Goal: Communication & Community: Answer question/provide support

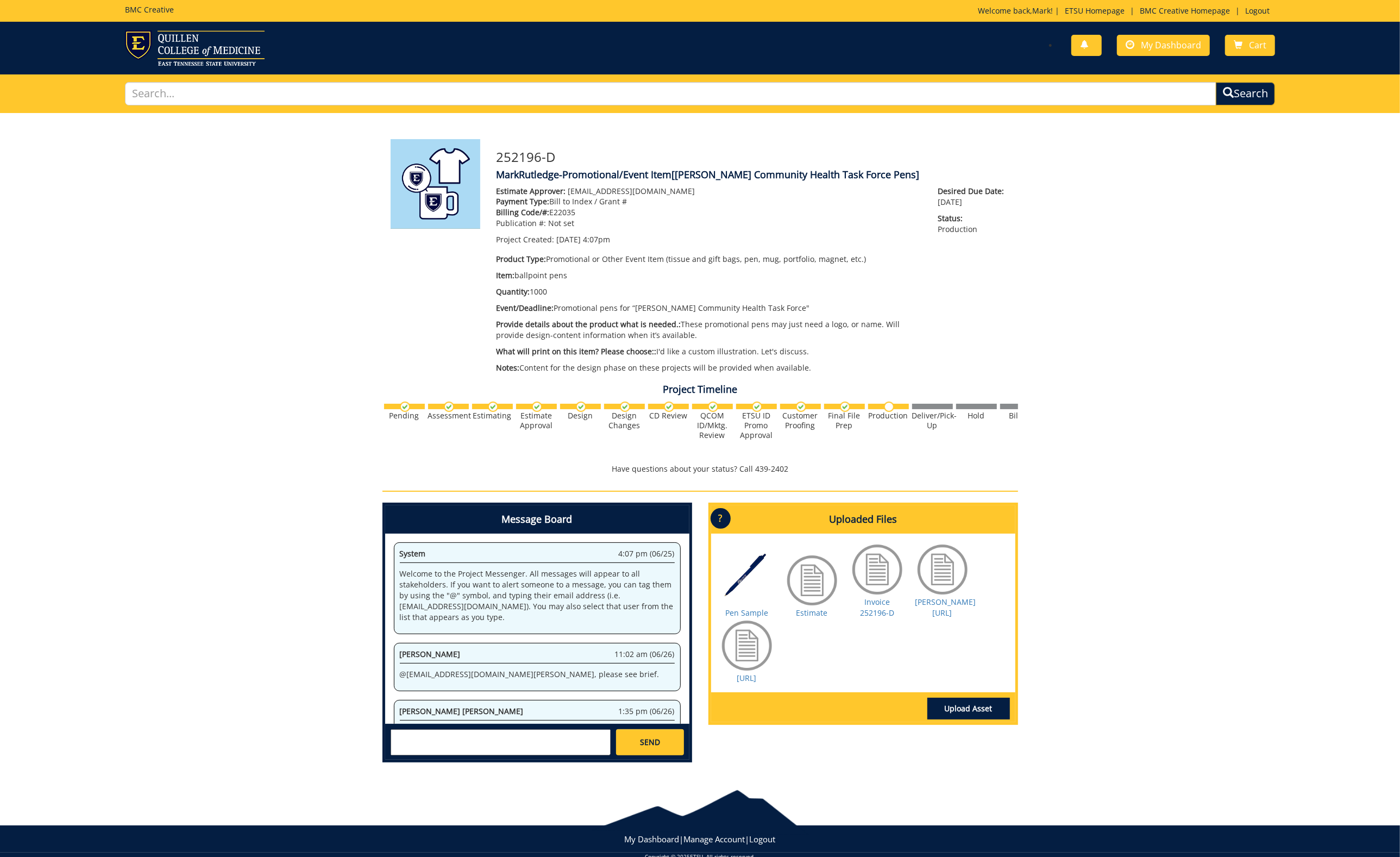
scroll to position [1612, 0]
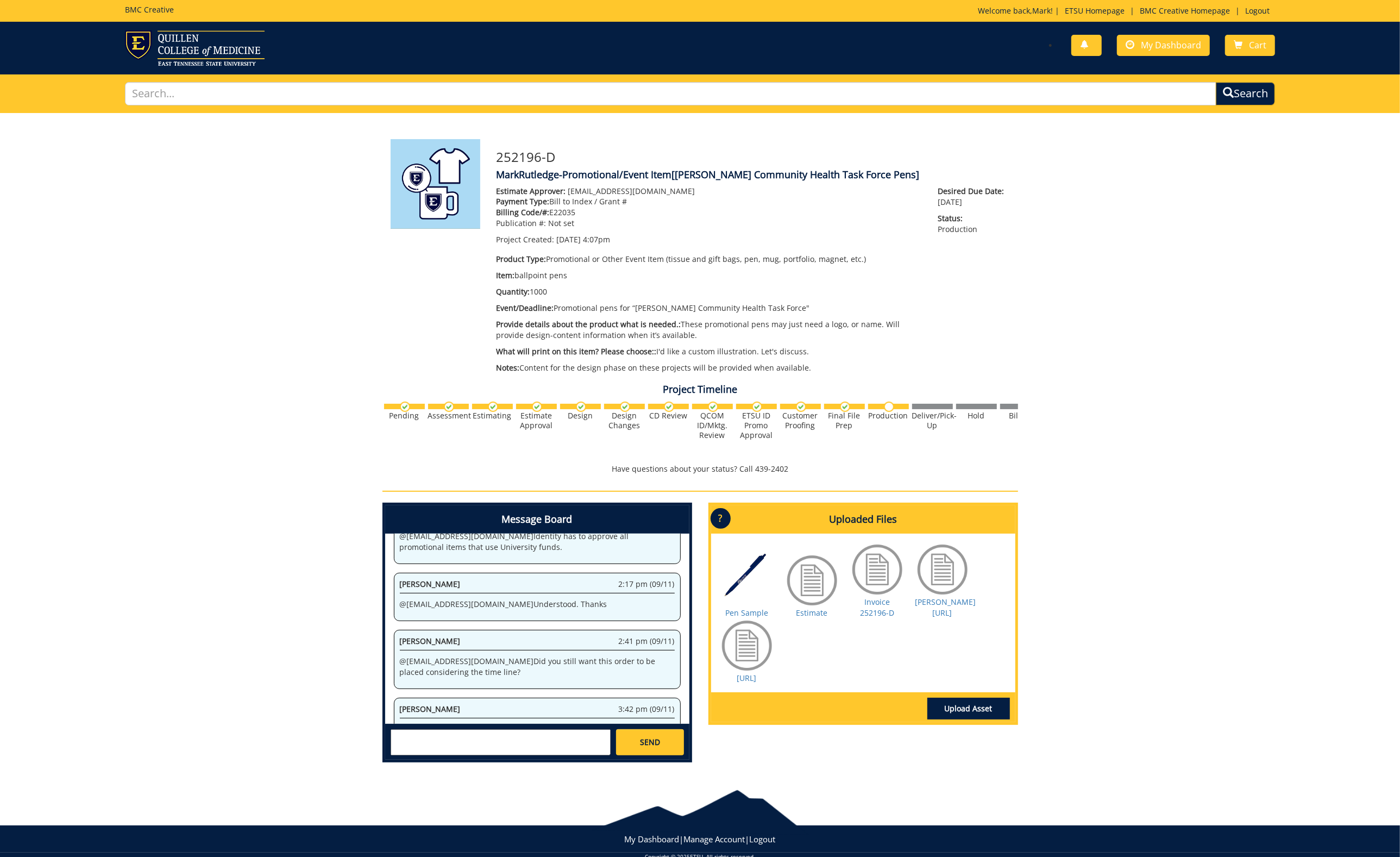
click at [467, 723] on p "@ [EMAIL_ADDRESS][DOMAIN_NAME] The logo you uploaded for the pan has around a d…" at bounding box center [538, 755] width 275 height 65
drag, startPoint x: 462, startPoint y: 691, endPoint x: 400, endPoint y: 643, distance: 78.4
click at [400, 723] on p "@ [EMAIL_ADDRESS][DOMAIN_NAME] The logo you uploaded for the pan has around a d…" at bounding box center [538, 755] width 275 height 65
copy p "@ [EMAIL_ADDRESS][DOMAIN_NAME] The logo you uploaded for the pan has around a d…"
click at [745, 655] on div at bounding box center [747, 645] width 55 height 55
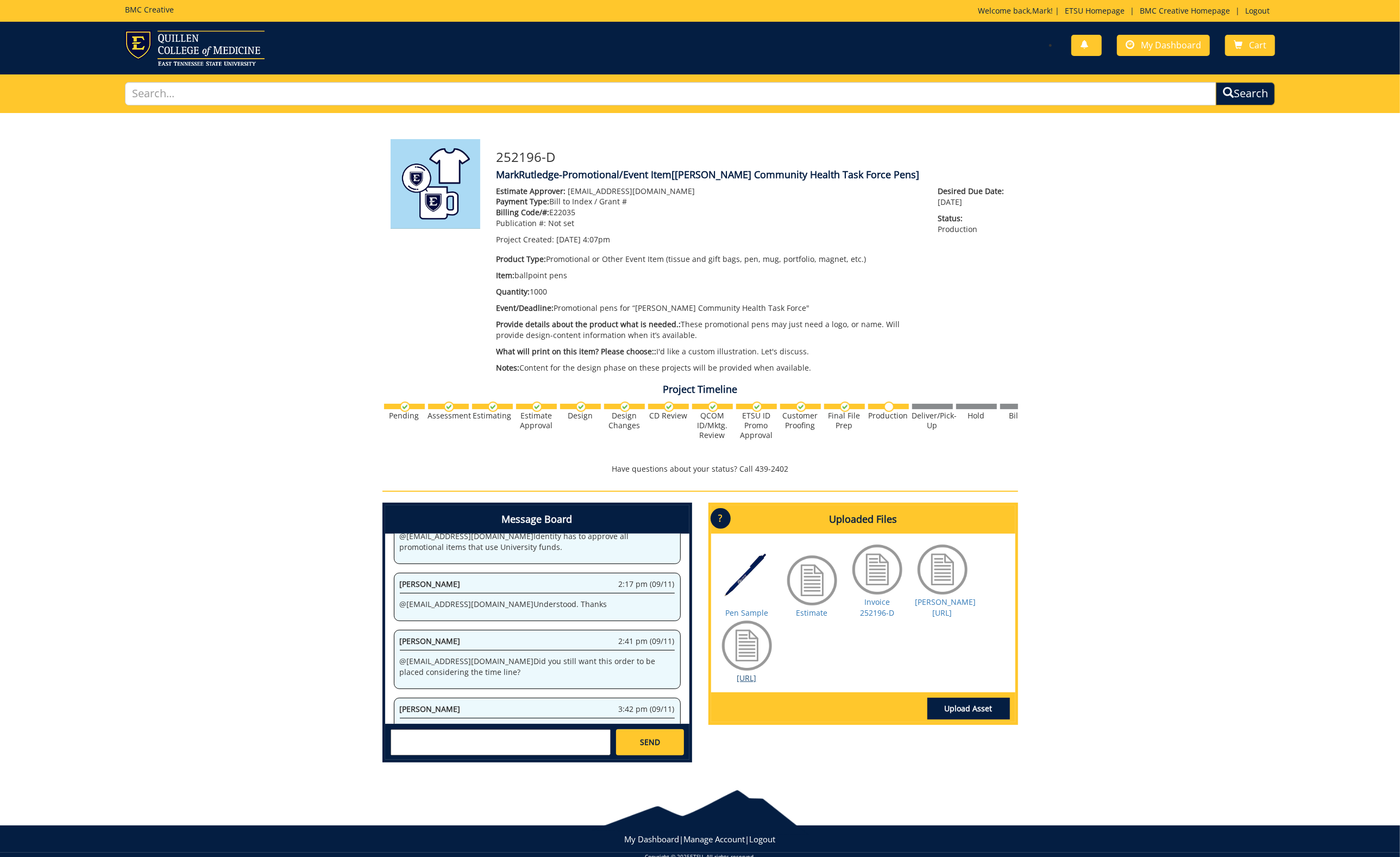
click at [748, 672] on link "[URL]" at bounding box center [747, 677] width 20 height 10
click at [757, 676] on link "[URL]" at bounding box center [747, 677] width 20 height 10
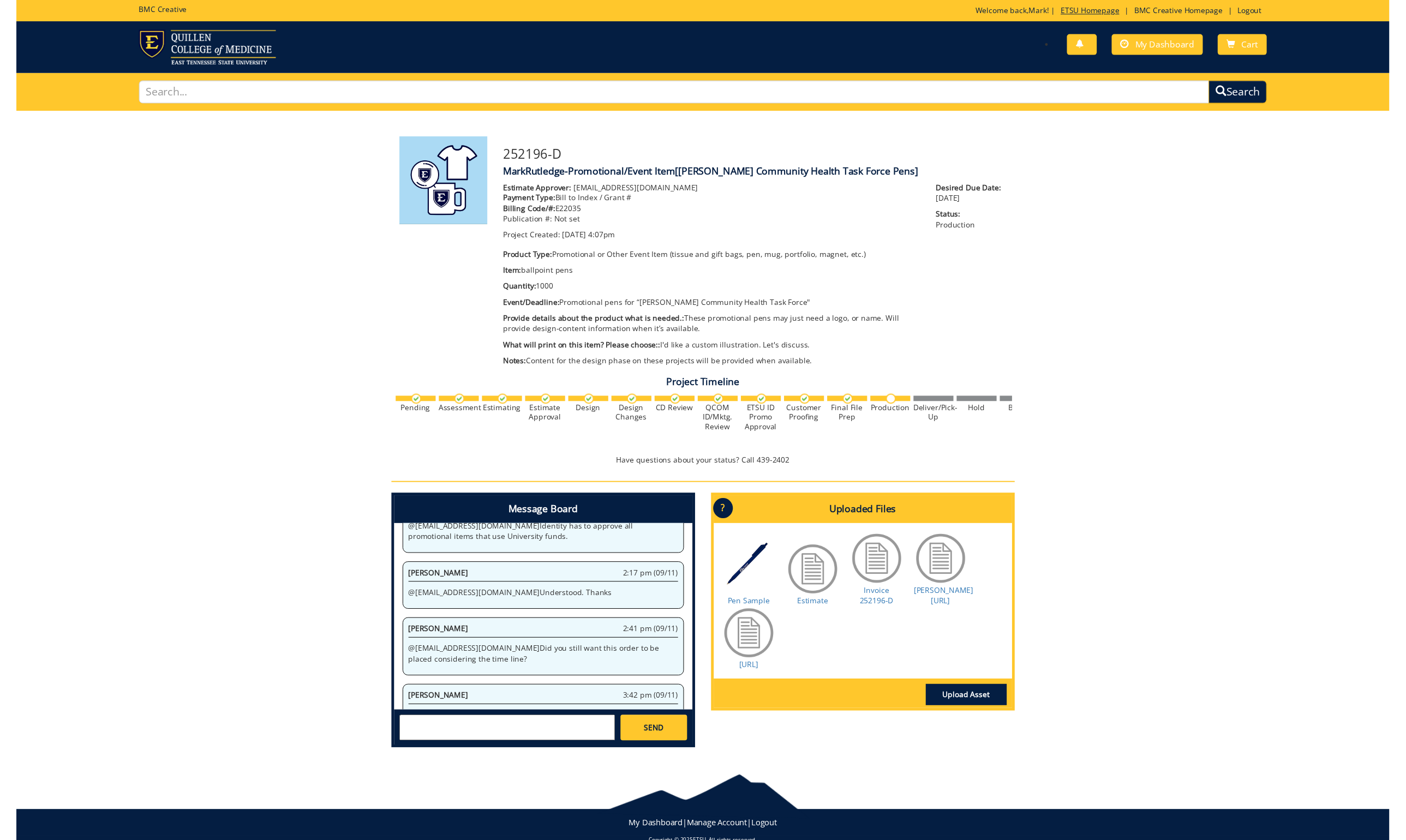
scroll to position [1609, 0]
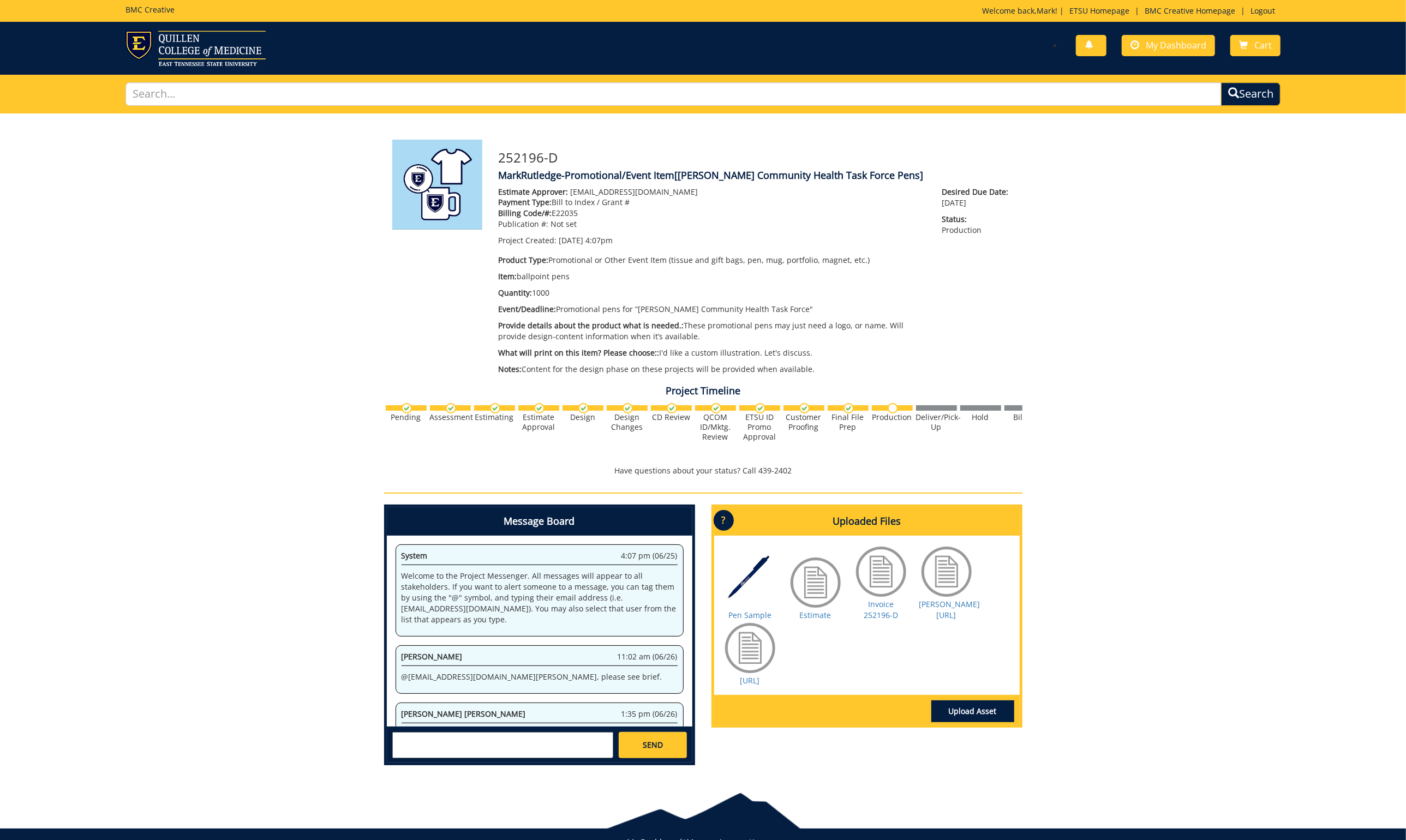
scroll to position [1609, 0]
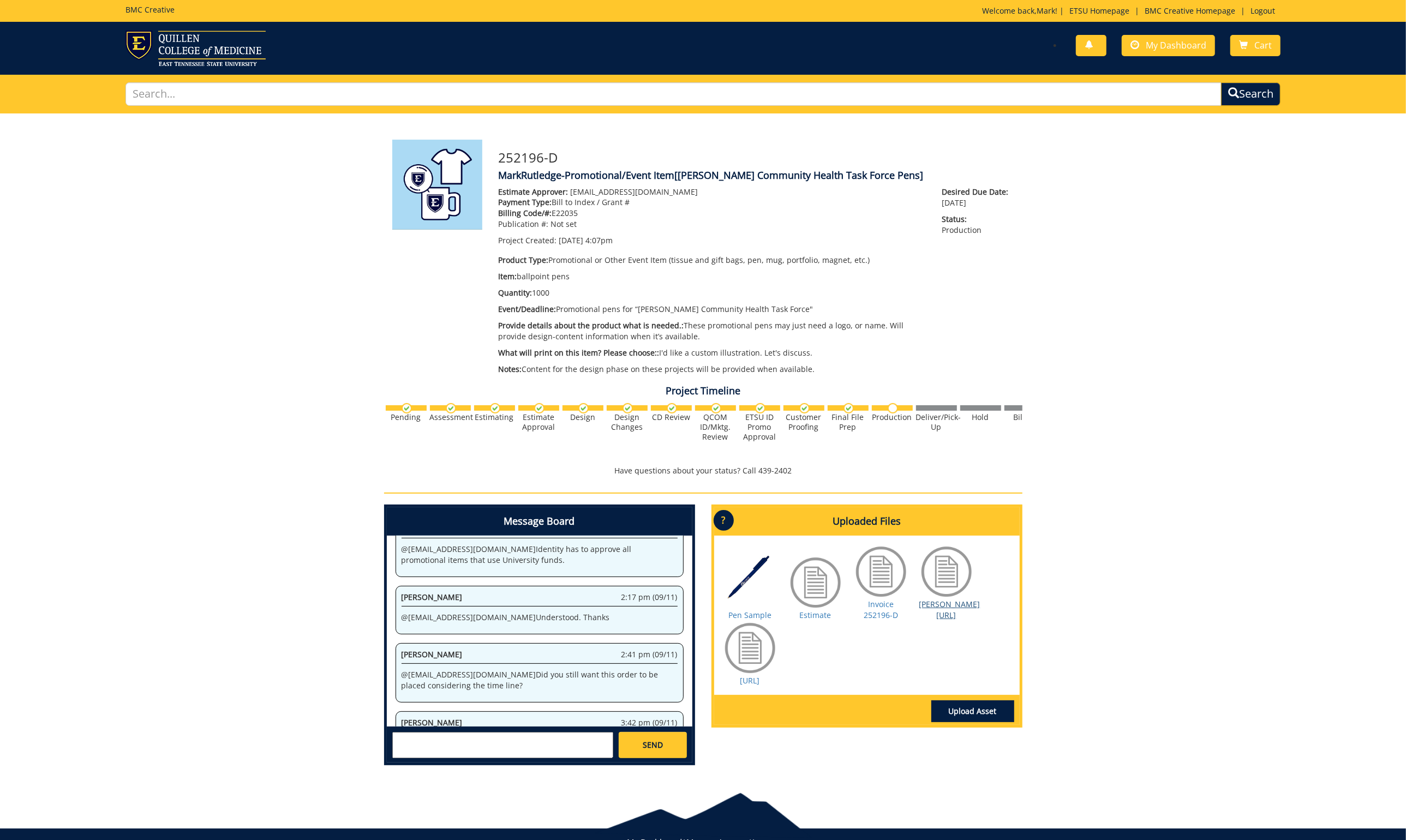
click at [957, 603] on link "[PERSON_NAME] [URL]" at bounding box center [950, 609] width 62 height 21
click at [930, 600] on link "[PERSON_NAME] [URL]" at bounding box center [950, 609] width 62 height 21
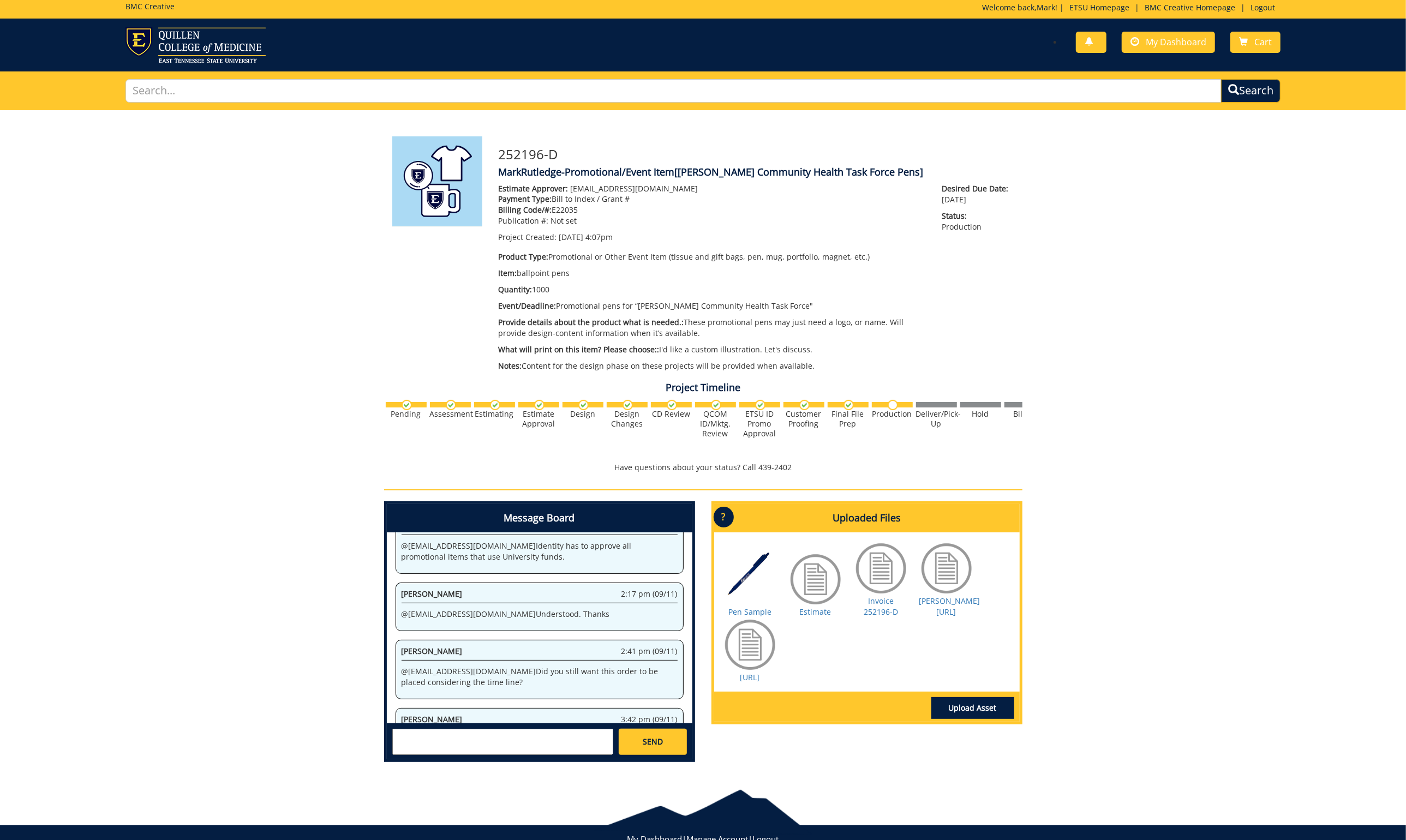
scroll to position [5, 0]
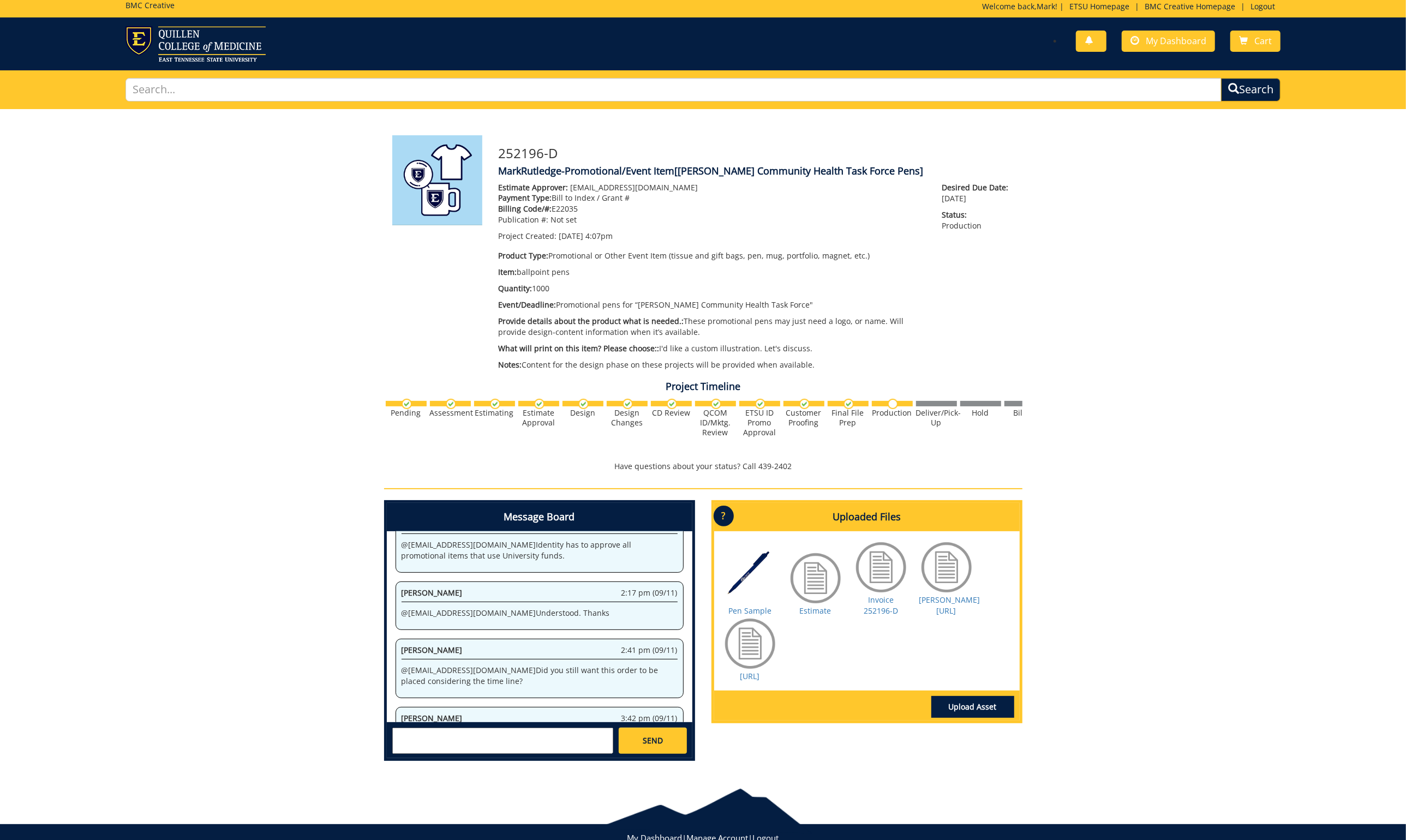
click at [943, 667] on div "Pen Sample Estimate Invoice 252196-D" at bounding box center [867, 611] width 306 height 159
drag, startPoint x: 447, startPoint y: 692, endPoint x: 488, endPoint y: 634, distance: 71.0
click at [488, 733] on p "@ rutledgedm@etsu.edu The logo you uploaded for the pan has around a dozen colo…" at bounding box center [540, 765] width 276 height 65
copy p "The logo you uploaded for the pan has around a dozen colors used in it. The quo…"
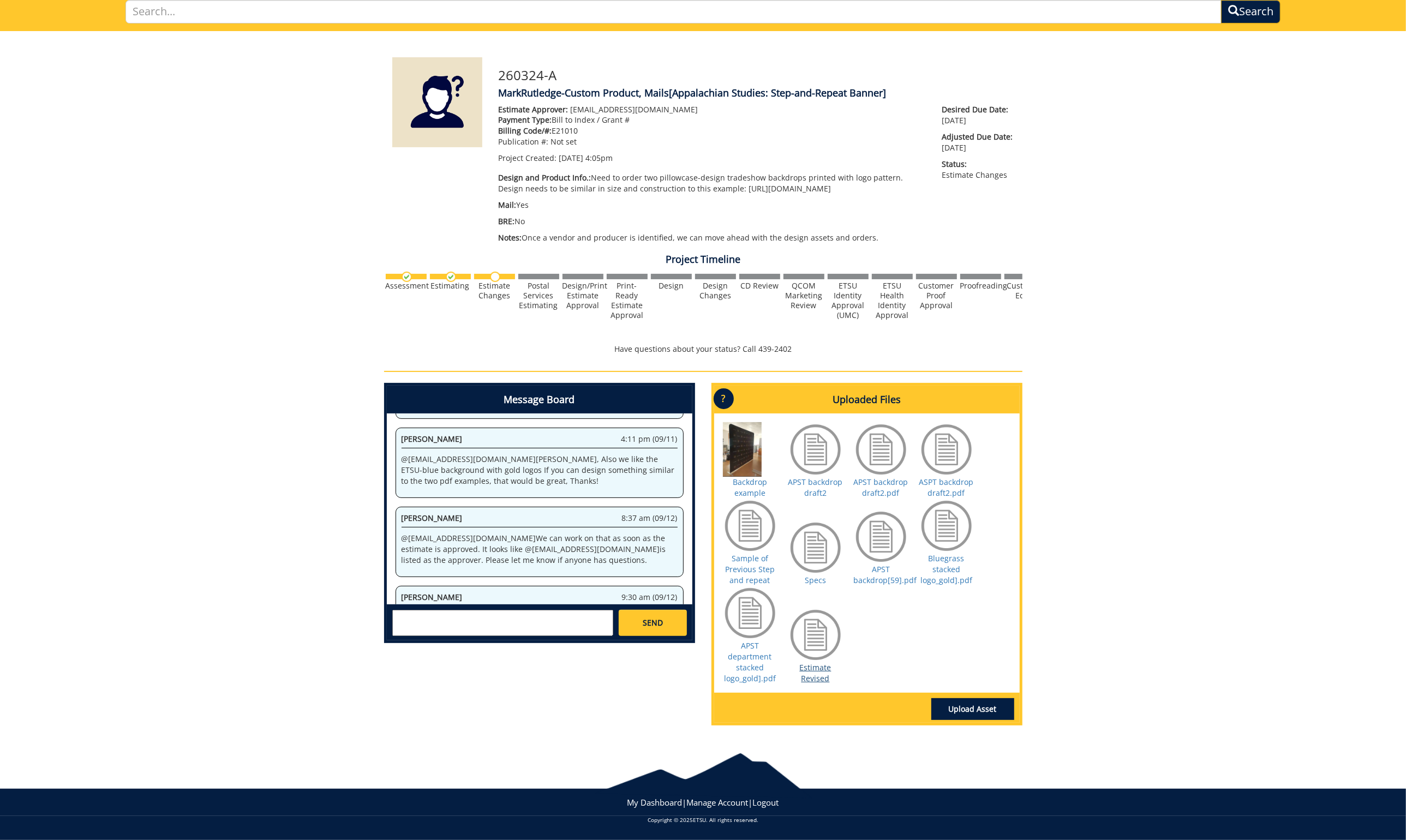
scroll to position [88, 0]
click at [813, 667] on link "Estimate Revised" at bounding box center [816, 673] width 31 height 21
click at [503, 616] on textarea at bounding box center [503, 623] width 221 height 26
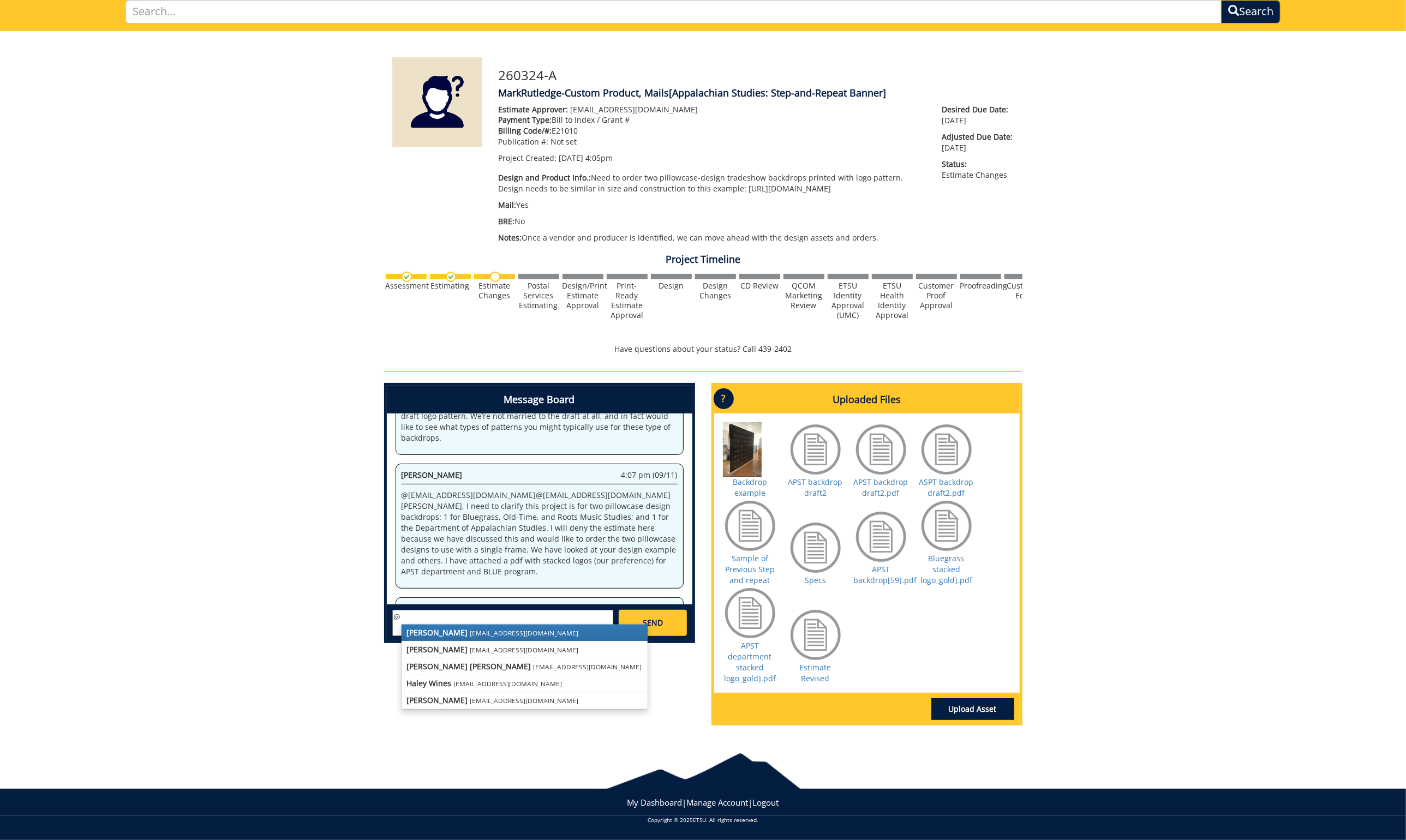
scroll to position [496, 0]
click at [554, 614] on textarea "@" at bounding box center [503, 623] width 221 height 26
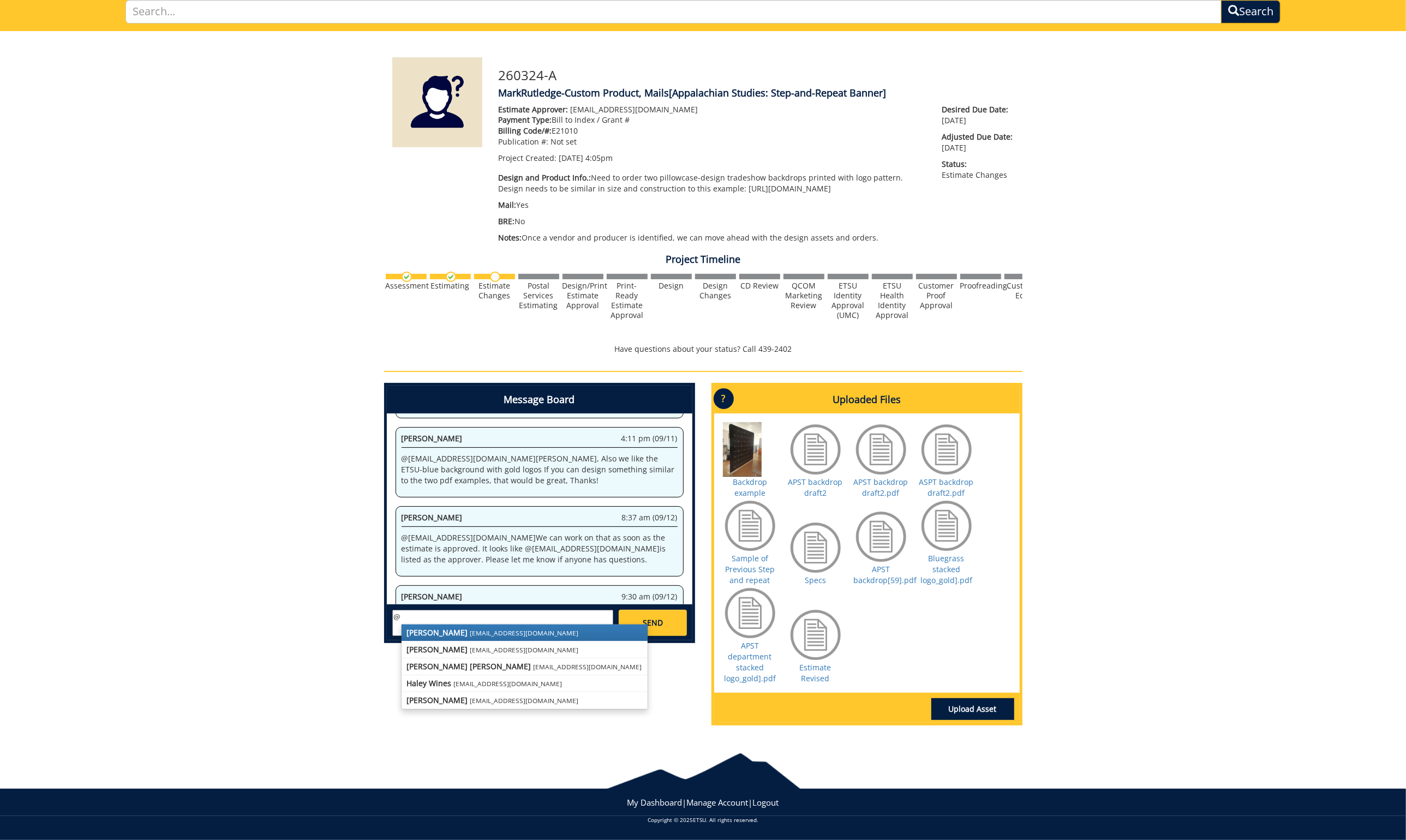
scroll to position [666, 0]
drag, startPoint x: 432, startPoint y: 634, endPoint x: 444, endPoint y: 636, distance: 12.2
click at [433, 634] on strong "[PERSON_NAME]" at bounding box center [437, 632] width 62 height 10
drag, startPoint x: 497, startPoint y: 642, endPoint x: 532, endPoint y: 637, distance: 35.4
click at [532, 637] on link "[PERSON_NAME] [PERSON_NAME][EMAIL_ADDRESS][DOMAIN_NAME]" at bounding box center [566, 632] width 183 height 16
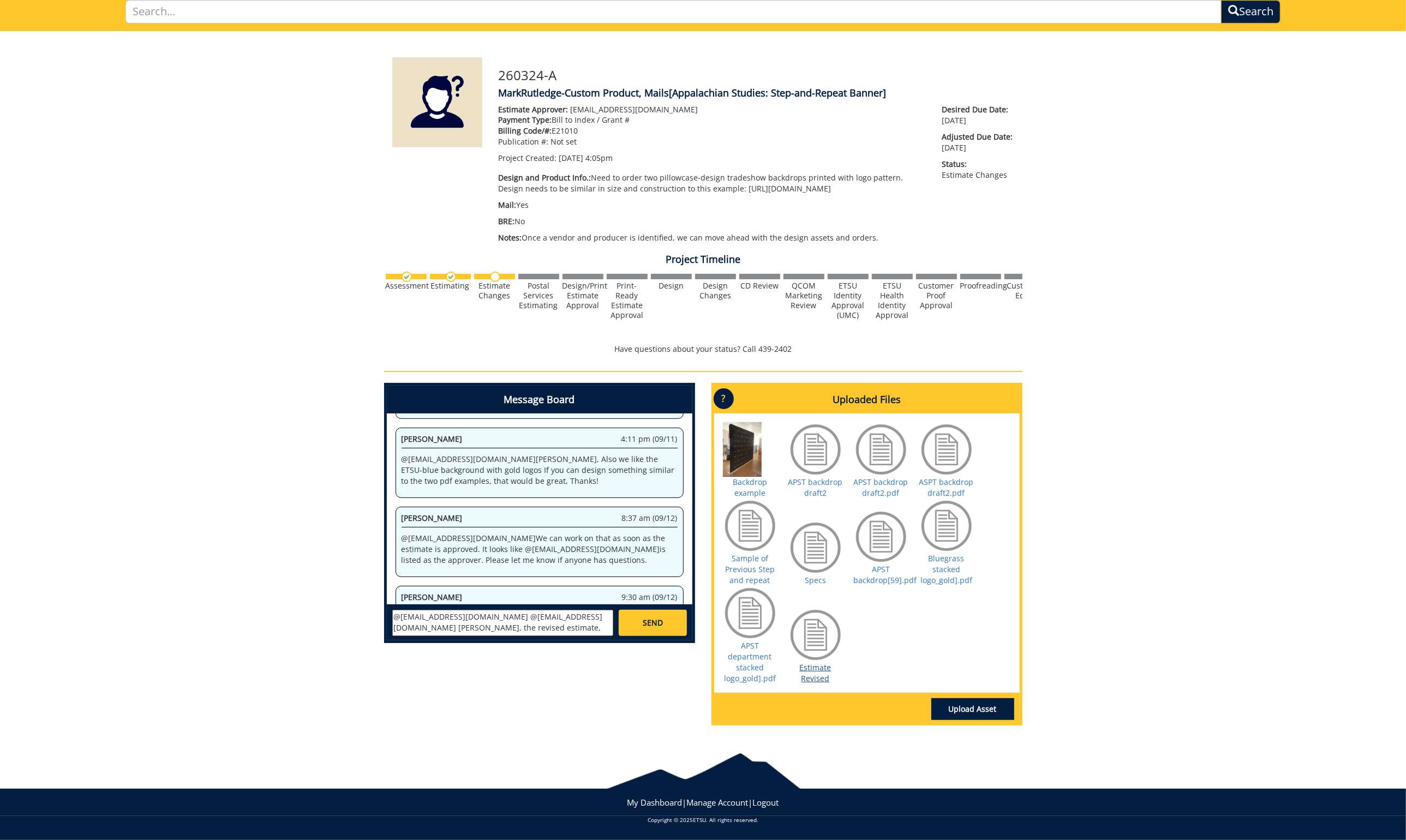
click at [825, 669] on link "Estimate Revised" at bounding box center [816, 673] width 31 height 21
click at [594, 627] on textarea "@[EMAIL_ADDRESS][DOMAIN_NAME] @[EMAIL_ADDRESS][DOMAIN_NAME] [PERSON_NAME], the …" at bounding box center [503, 623] width 221 height 26
paste textarea "The logo you uploaded for the pan has around a dozen colors used in it. The quo…"
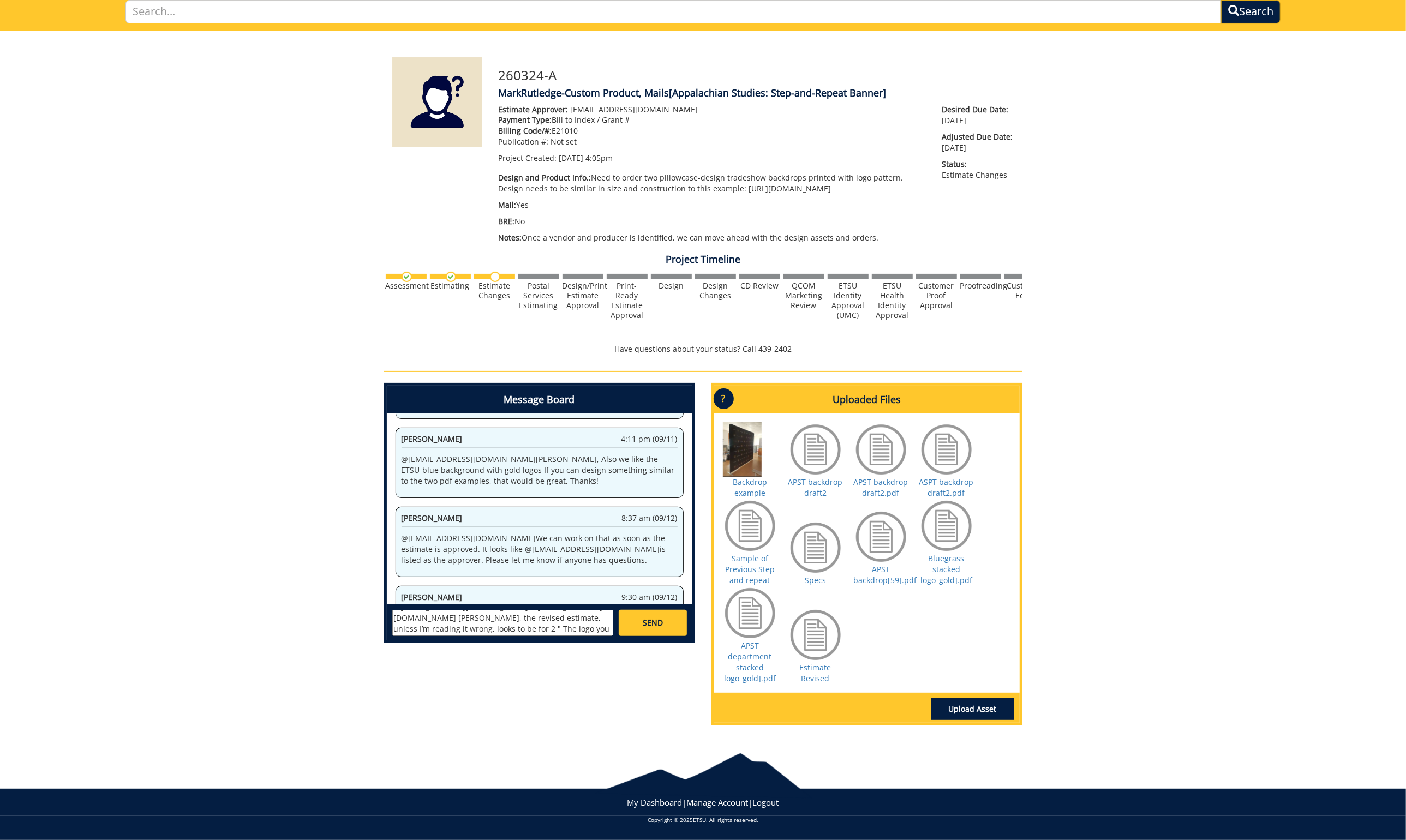
drag, startPoint x: 592, startPoint y: 625, endPoint x: 585, endPoint y: 621, distance: 8.1
click at [586, 620] on textarea "@[EMAIL_ADDRESS][DOMAIN_NAME] @[EMAIL_ADDRESS][DOMAIN_NAME] [PERSON_NAME], the …" at bounding box center [503, 623] width 221 height 26
click at [813, 577] on link "Specs" at bounding box center [816, 580] width 21 height 10
drag, startPoint x: 536, startPoint y: 616, endPoint x: 597, endPoint y: 630, distance: 62.6
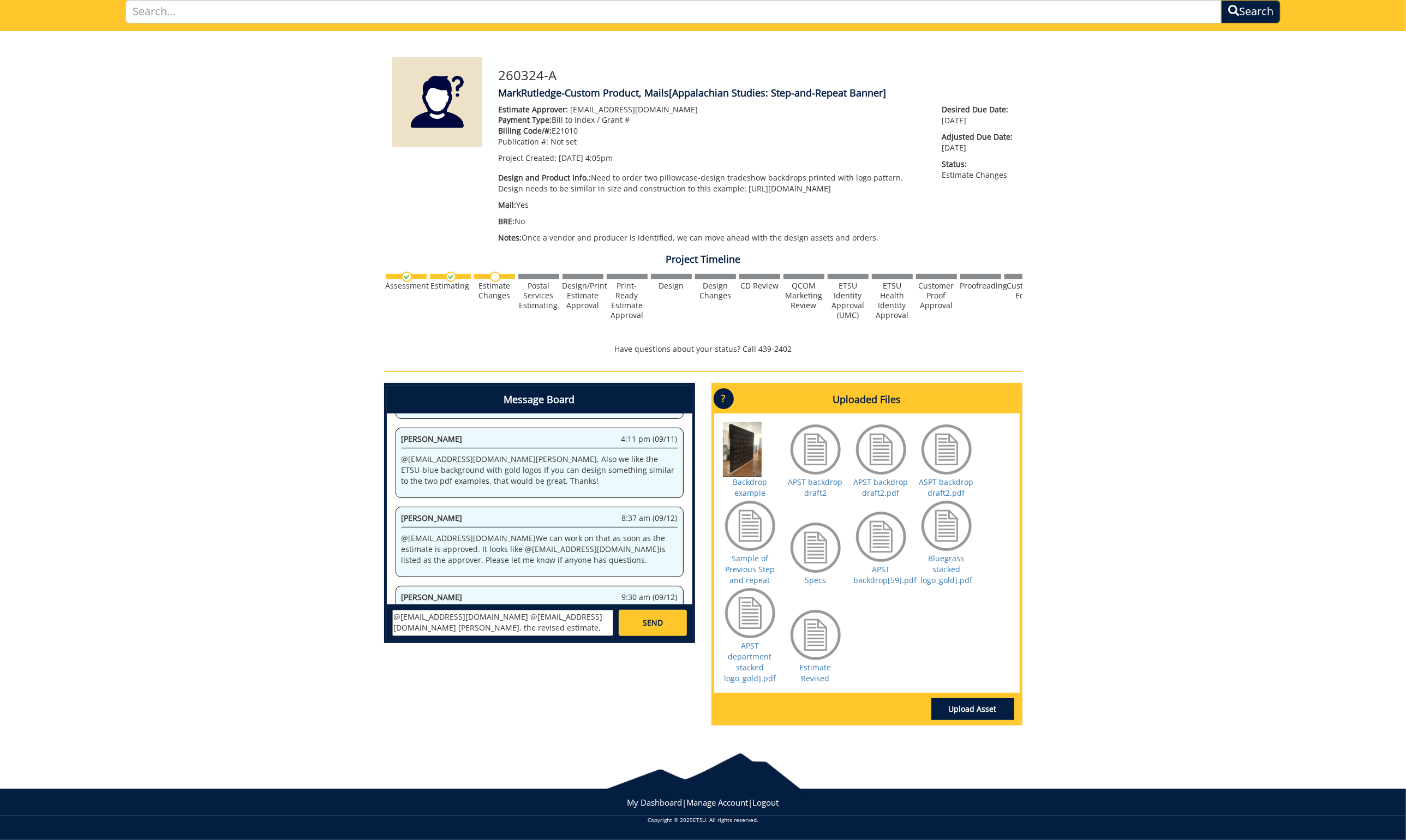
click at [597, 630] on textarea "@[EMAIL_ADDRESS][DOMAIN_NAME] @[EMAIL_ADDRESS][DOMAIN_NAME] [PERSON_NAME], the …" at bounding box center [503, 623] width 221 height 26
click at [506, 630] on textarea "@[EMAIL_ADDRESS][DOMAIN_NAME] @[EMAIL_ADDRESS][DOMAIN_NAME] [PERSON_NAME]: Am I…" at bounding box center [503, 623] width 221 height 26
type textarea "@[EMAIL_ADDRESS][DOMAIN_NAME] @[EMAIL_ADDRESS][DOMAIN_NAME] [PERSON_NAME]: Am I…"
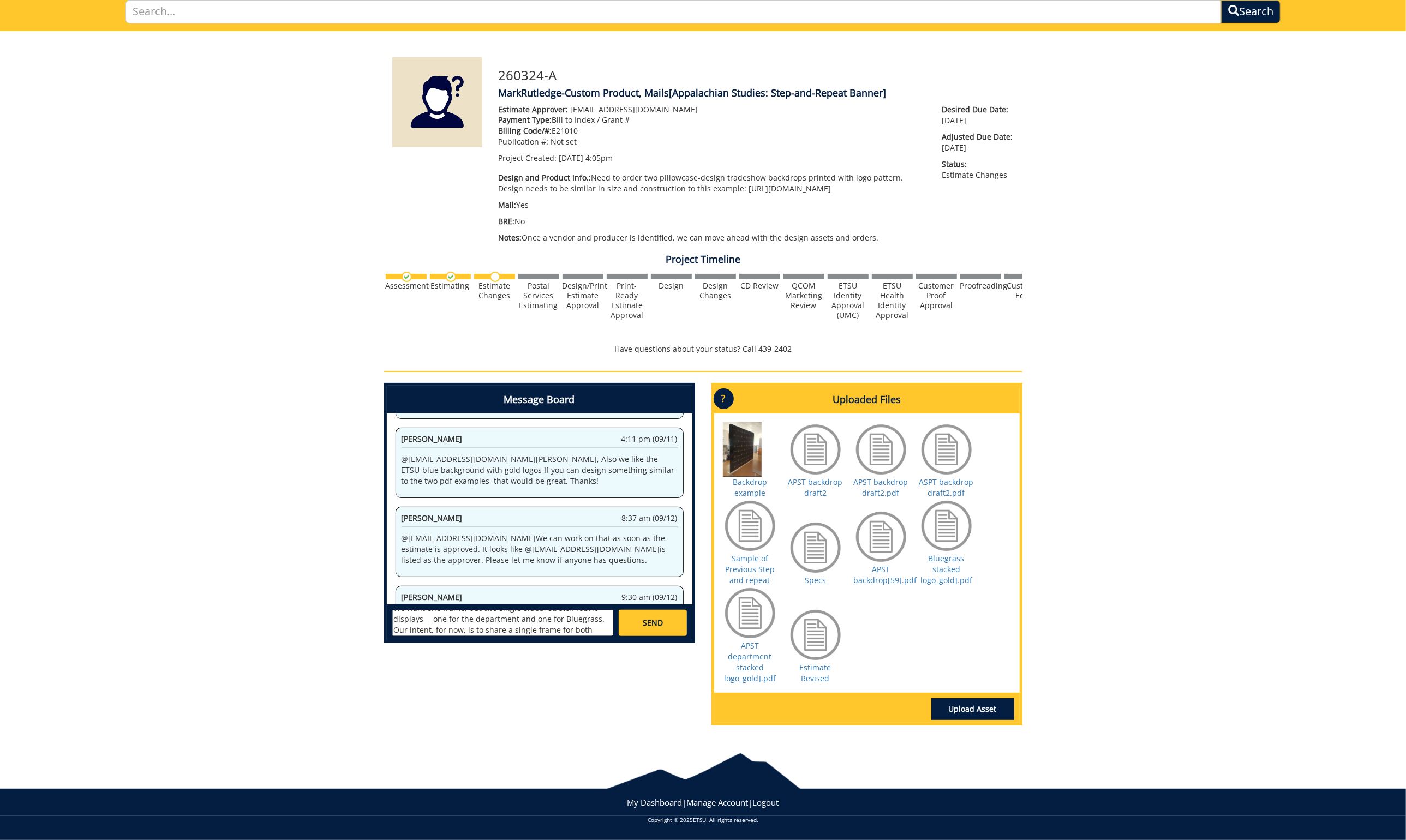
click at [661, 618] on span "SEND" at bounding box center [652, 623] width 20 height 11
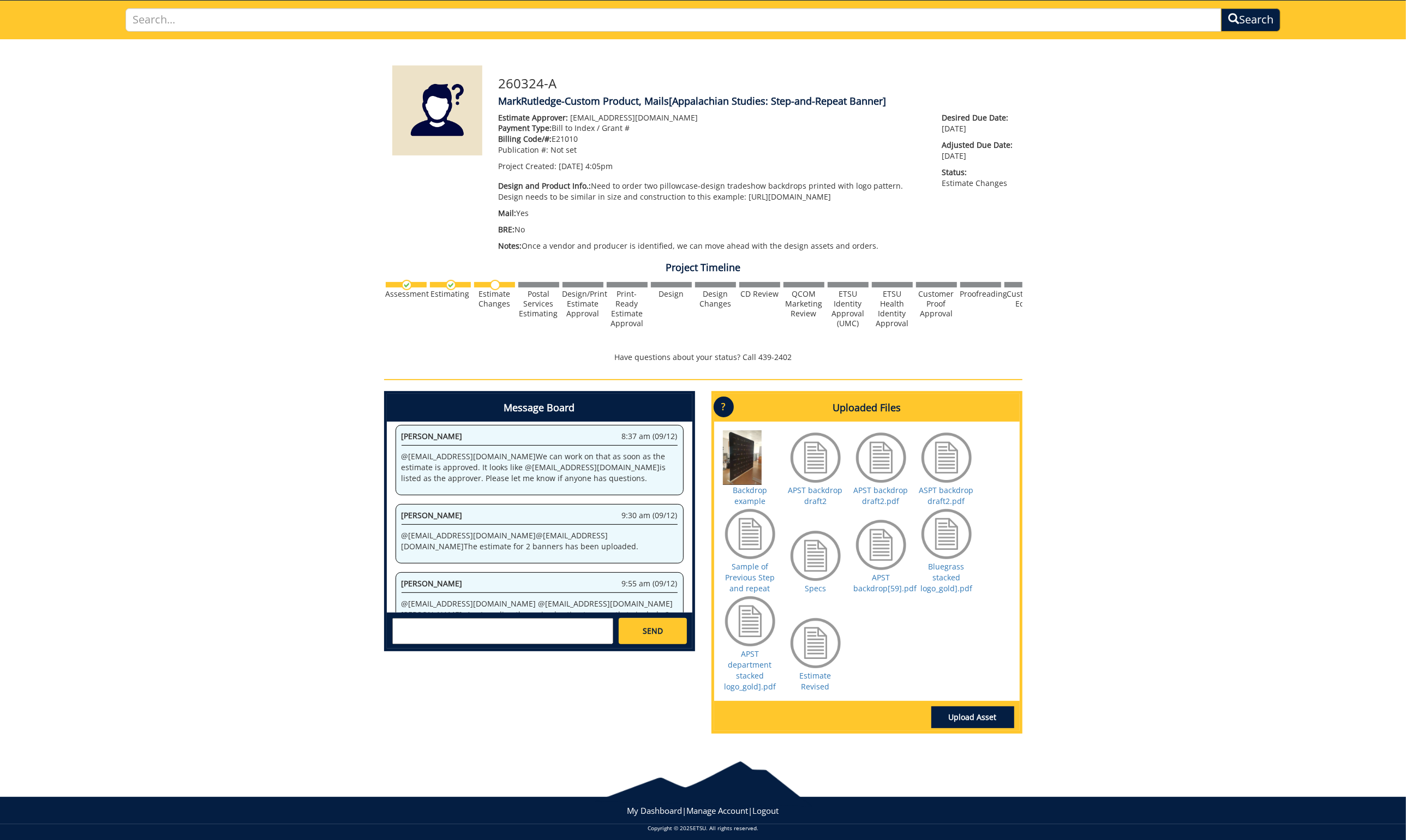
scroll to position [73, 0]
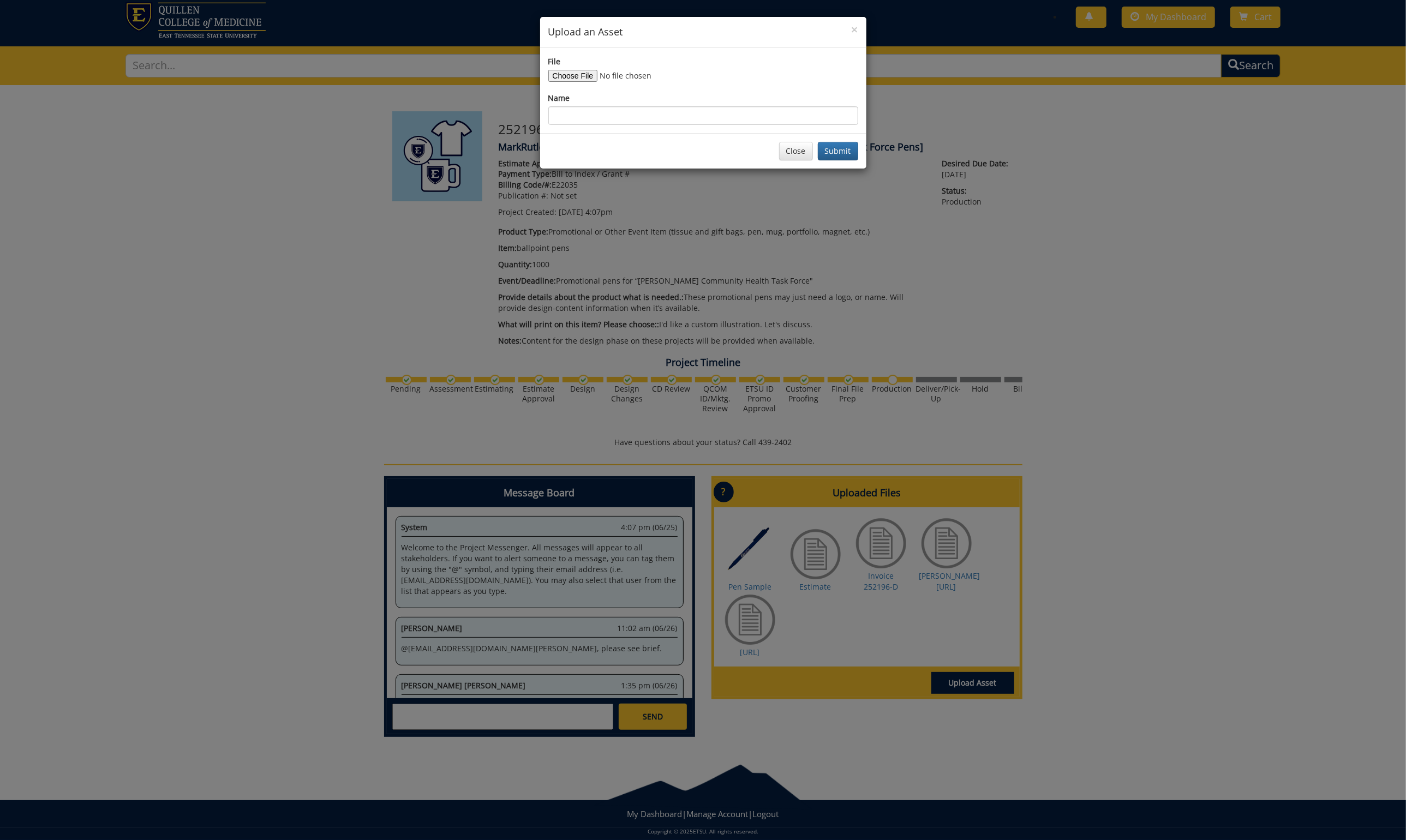
scroll to position [1609, 0]
type input "C:\fakepath\[PERSON_NAME] pens one color.png"
click at [574, 116] on input "Name" at bounding box center [704, 115] width 310 height 19
type input "L"
type input "Langston pens one color.png"
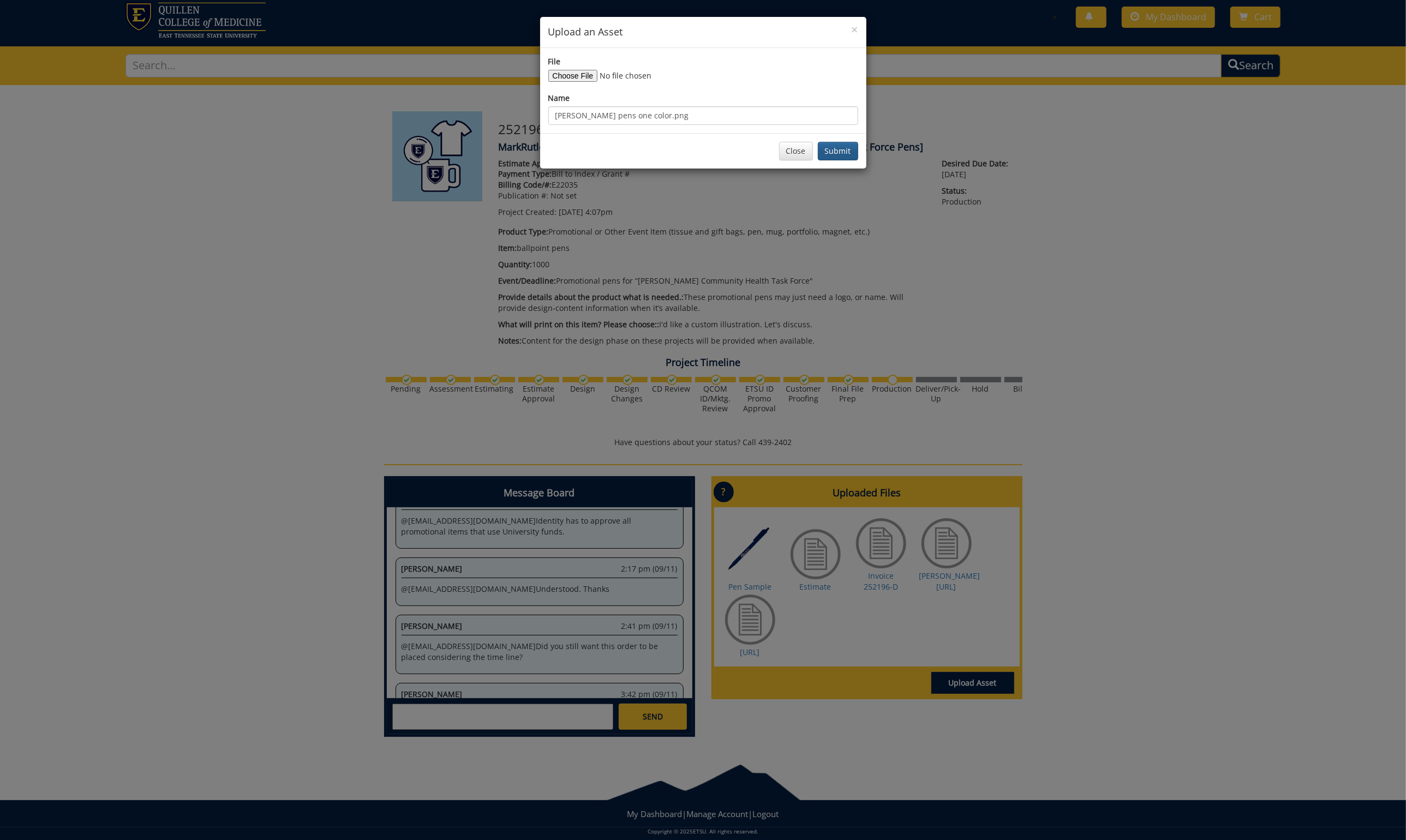
click at [835, 150] on button "Submit" at bounding box center [838, 151] width 41 height 19
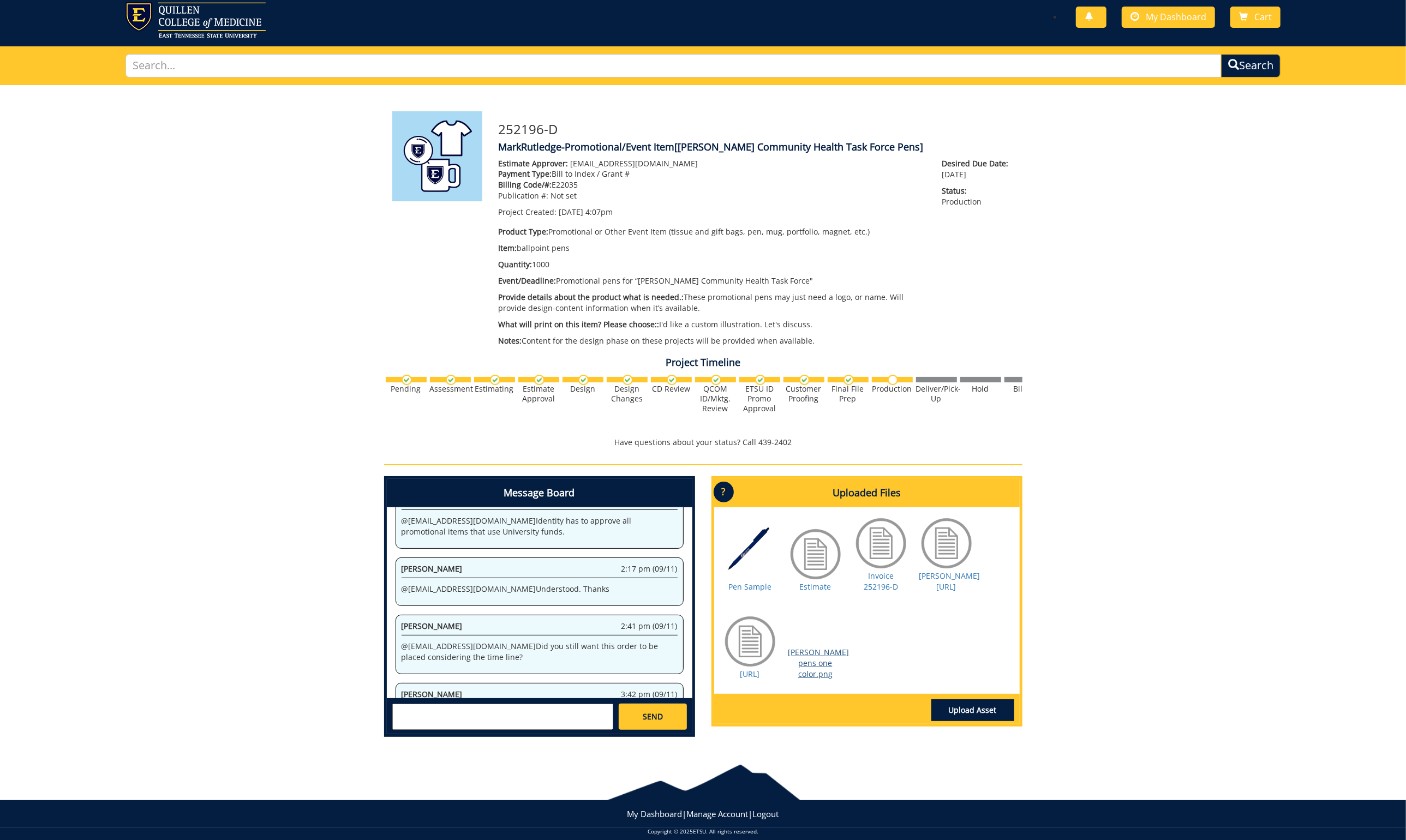
click at [817, 649] on link "Langston pens one color.png" at bounding box center [818, 663] width 62 height 32
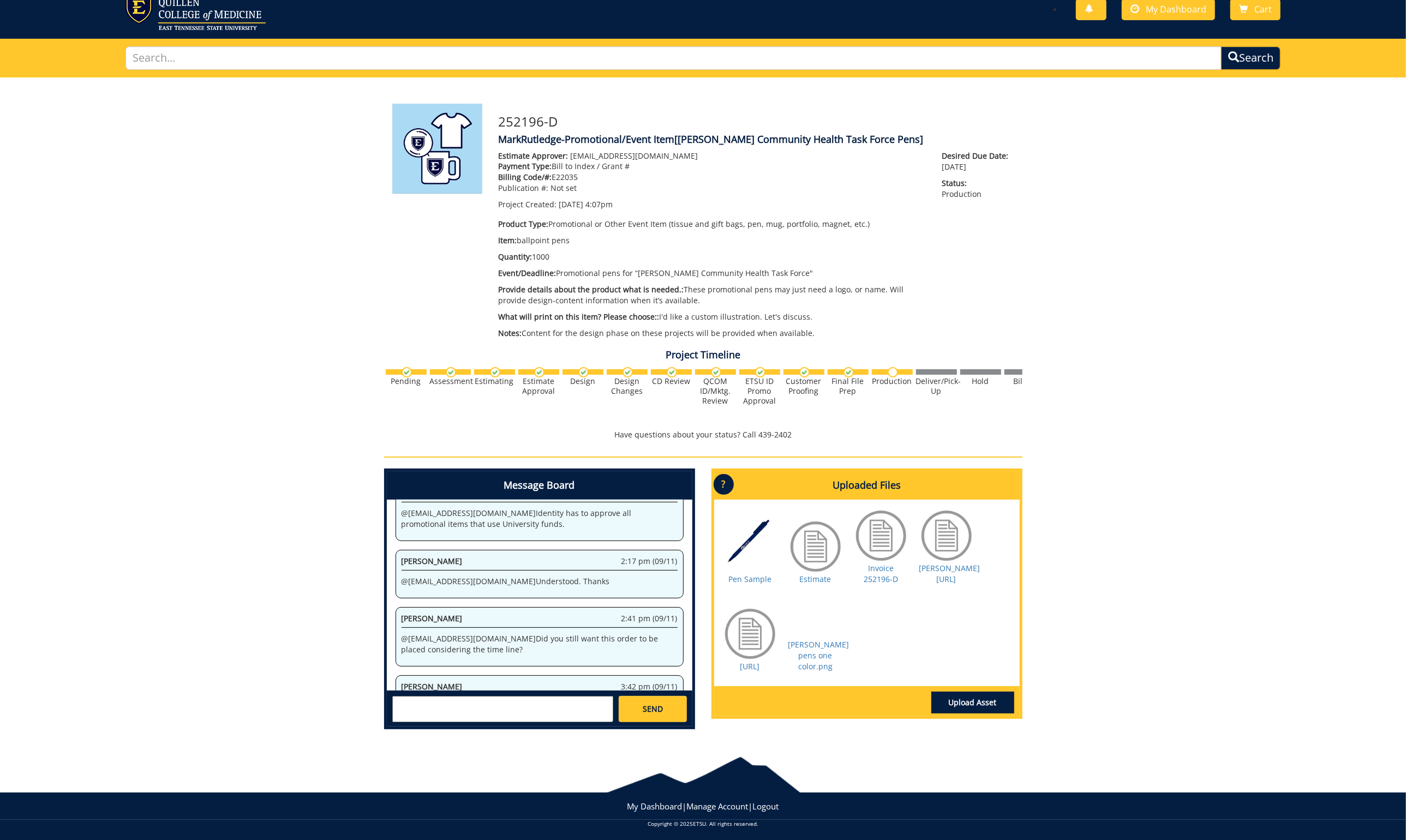
scroll to position [35, 0]
click at [454, 707] on textarea at bounding box center [503, 710] width 221 height 26
click at [470, 715] on small "[EMAIL_ADDRESS][DOMAIN_NAME]" at bounding box center [524, 719] width 109 height 9
type textarea "@sluderp@etsu.edu Jeremy Dubhros created that graphic. He made it one color and…"
click at [646, 705] on span "SEND" at bounding box center [652, 710] width 20 height 11
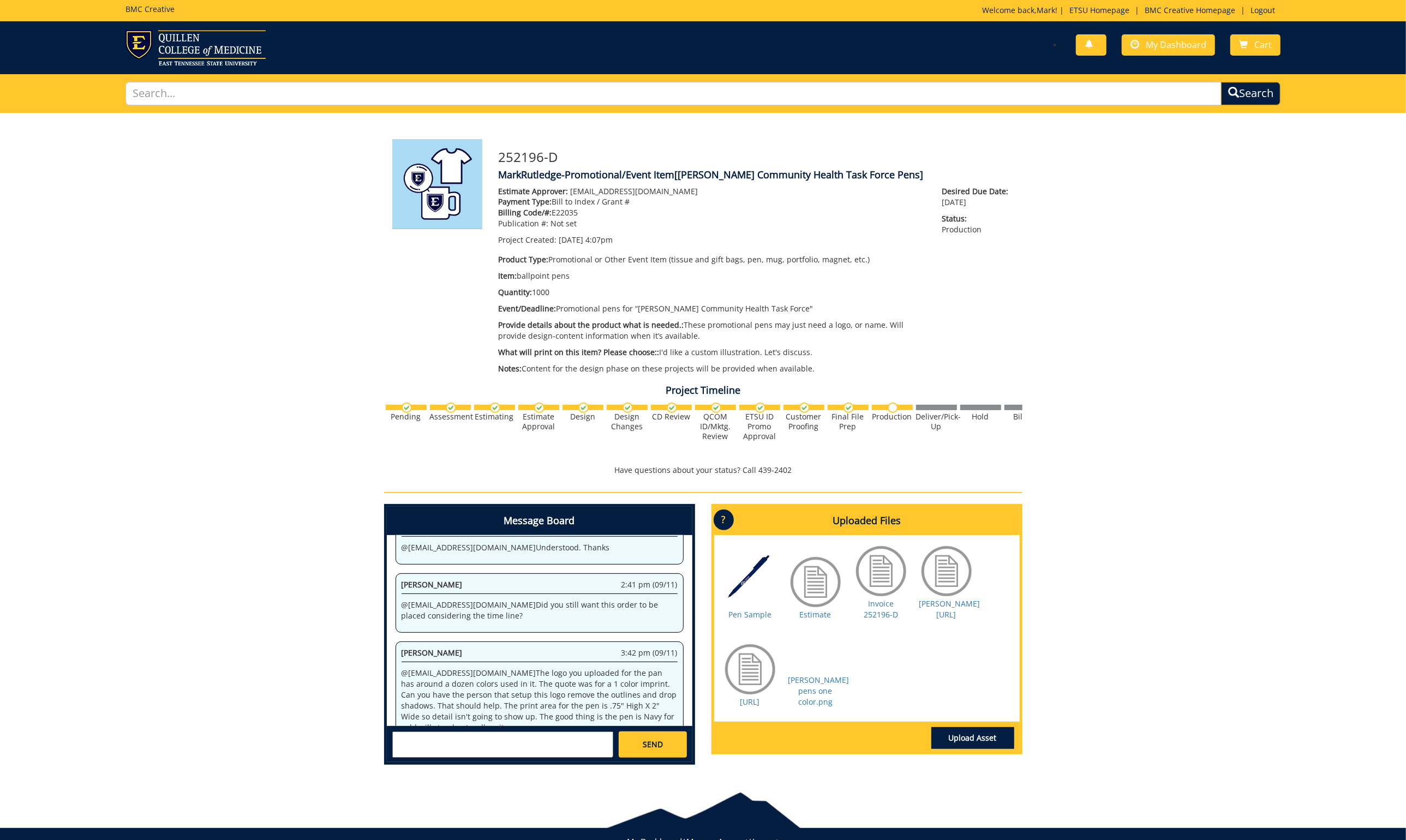
scroll to position [3538, 0]
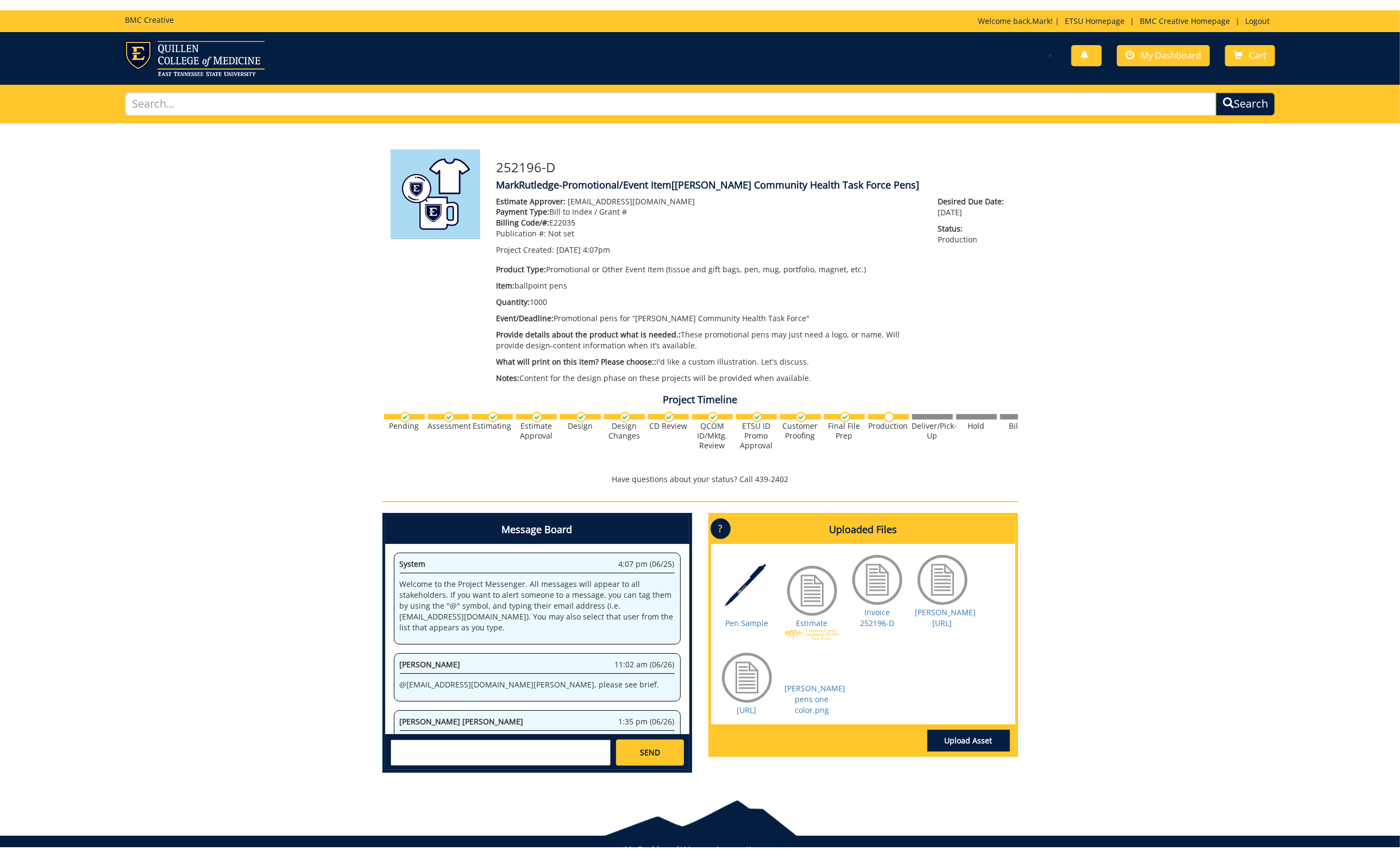
scroll to position [1671, 0]
